Goal: Check status: Check status

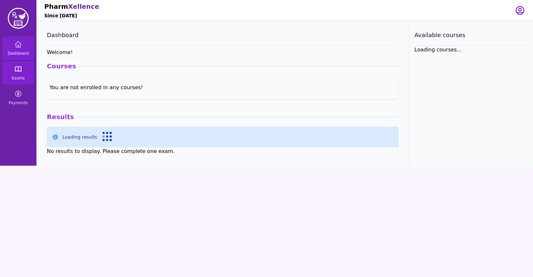
click at [22, 75] on span "Exams" at bounding box center [18, 77] width 13 height 5
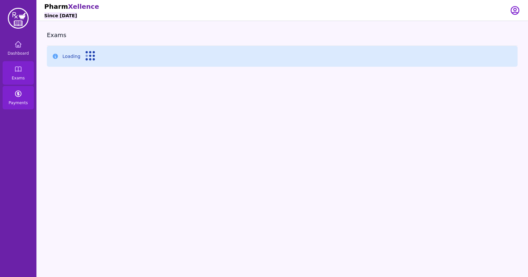
click at [23, 93] on link "Payments" at bounding box center [18, 97] width 31 height 23
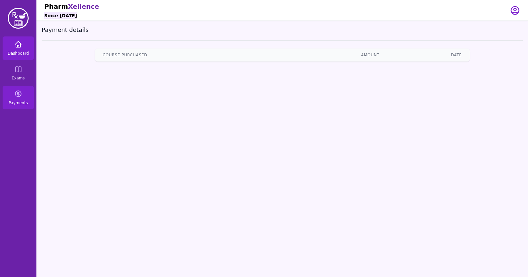
click at [23, 51] on span "Dashboard" at bounding box center [17, 53] width 21 height 5
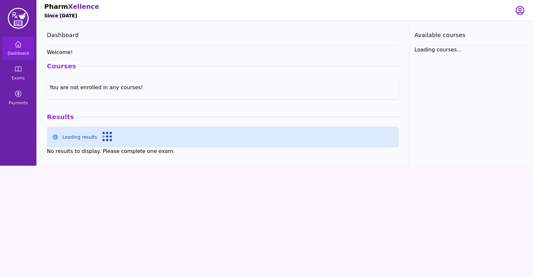
click at [123, 140] on div "Loading results" at bounding box center [222, 137] width 341 height 10
click at [123, 149] on div "No results to display. Please complete one exam." at bounding box center [223, 151] width 352 height 8
